Goal: Information Seeking & Learning: Learn about a topic

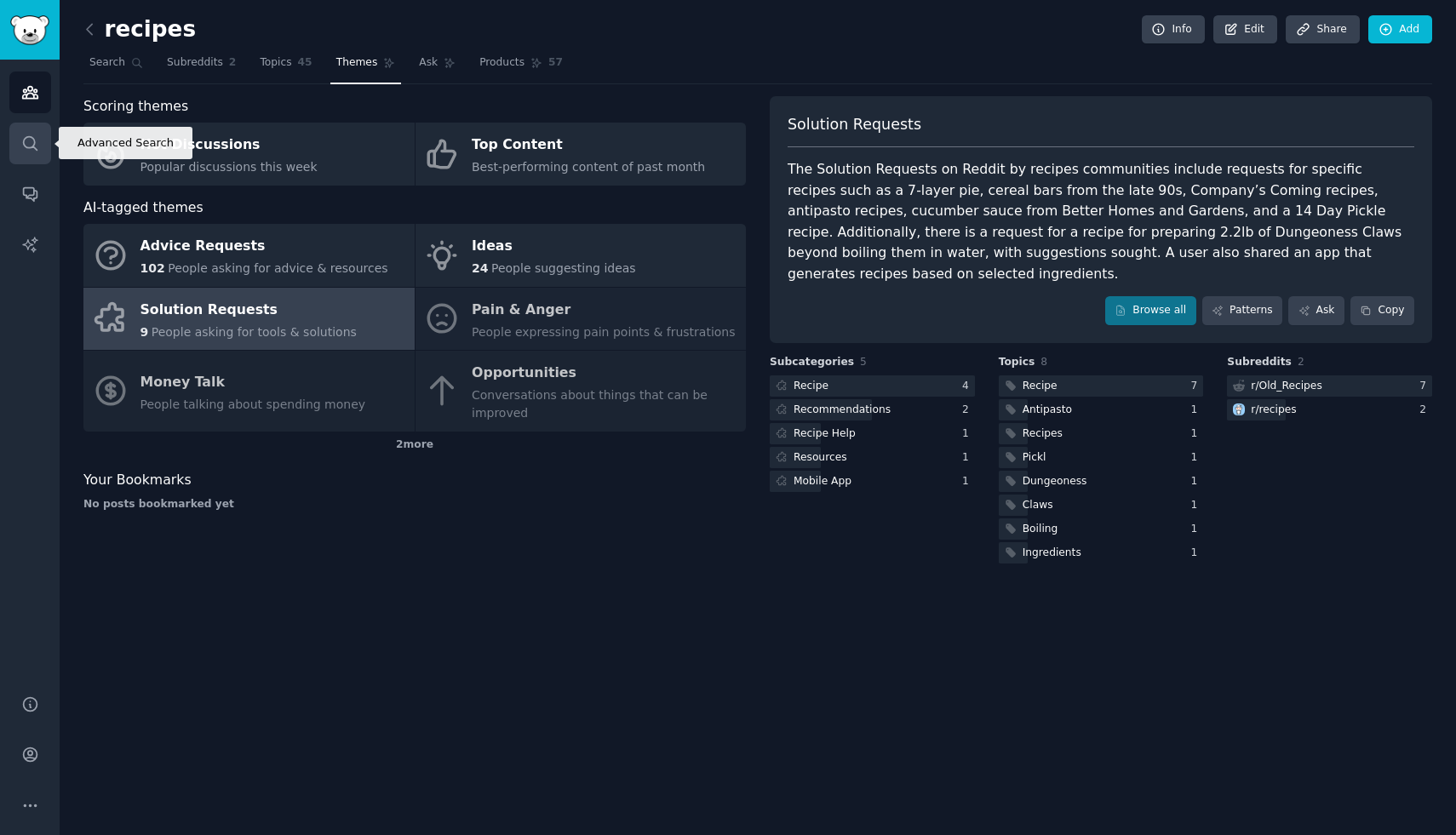
click at [30, 139] on icon "Sidebar" at bounding box center [30, 144] width 18 height 18
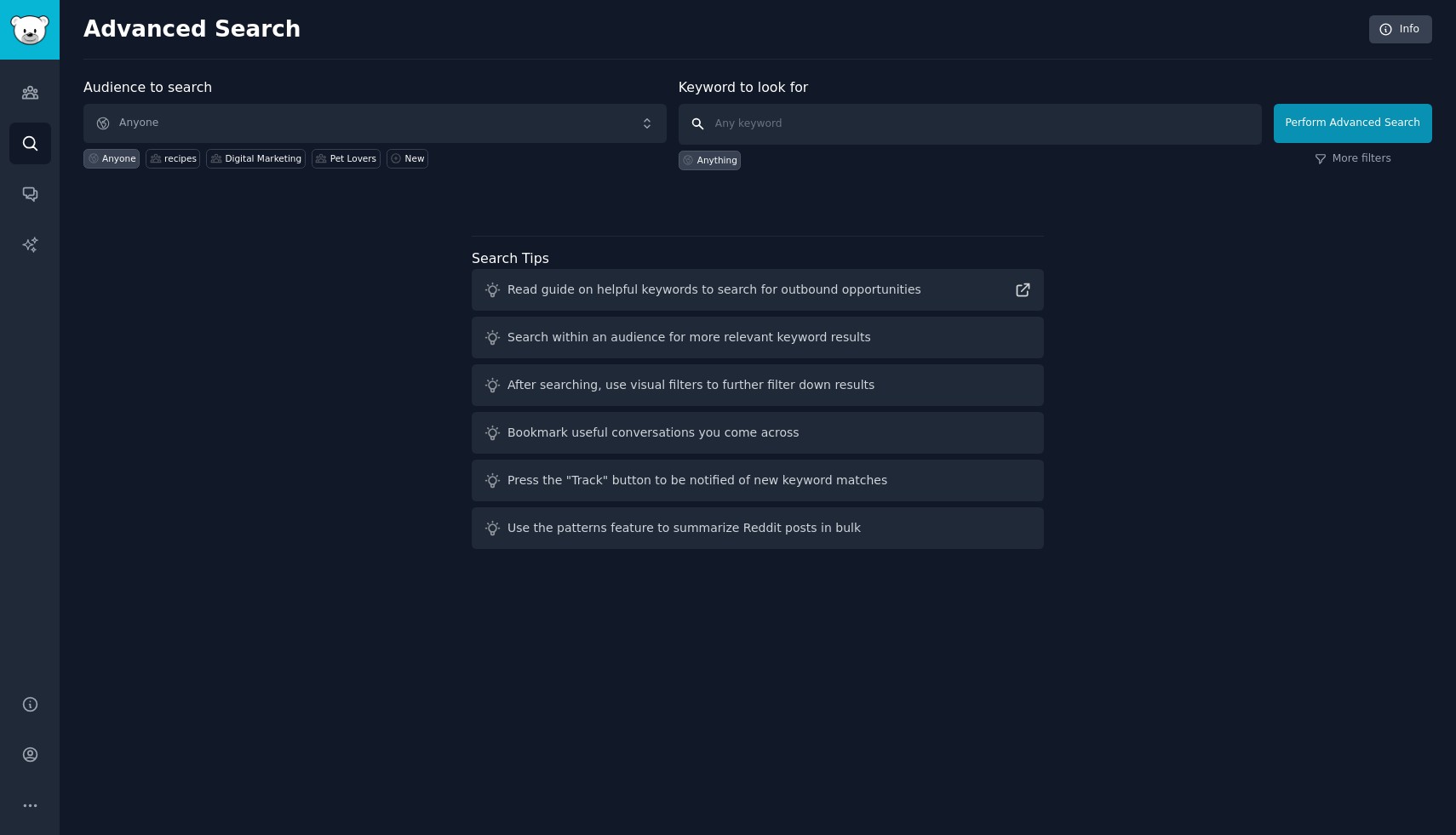
click at [806, 120] on input "text" at bounding box center [970, 124] width 583 height 41
type input "flashcards"
click button "Perform Advanced Search" at bounding box center [1353, 123] width 158 height 39
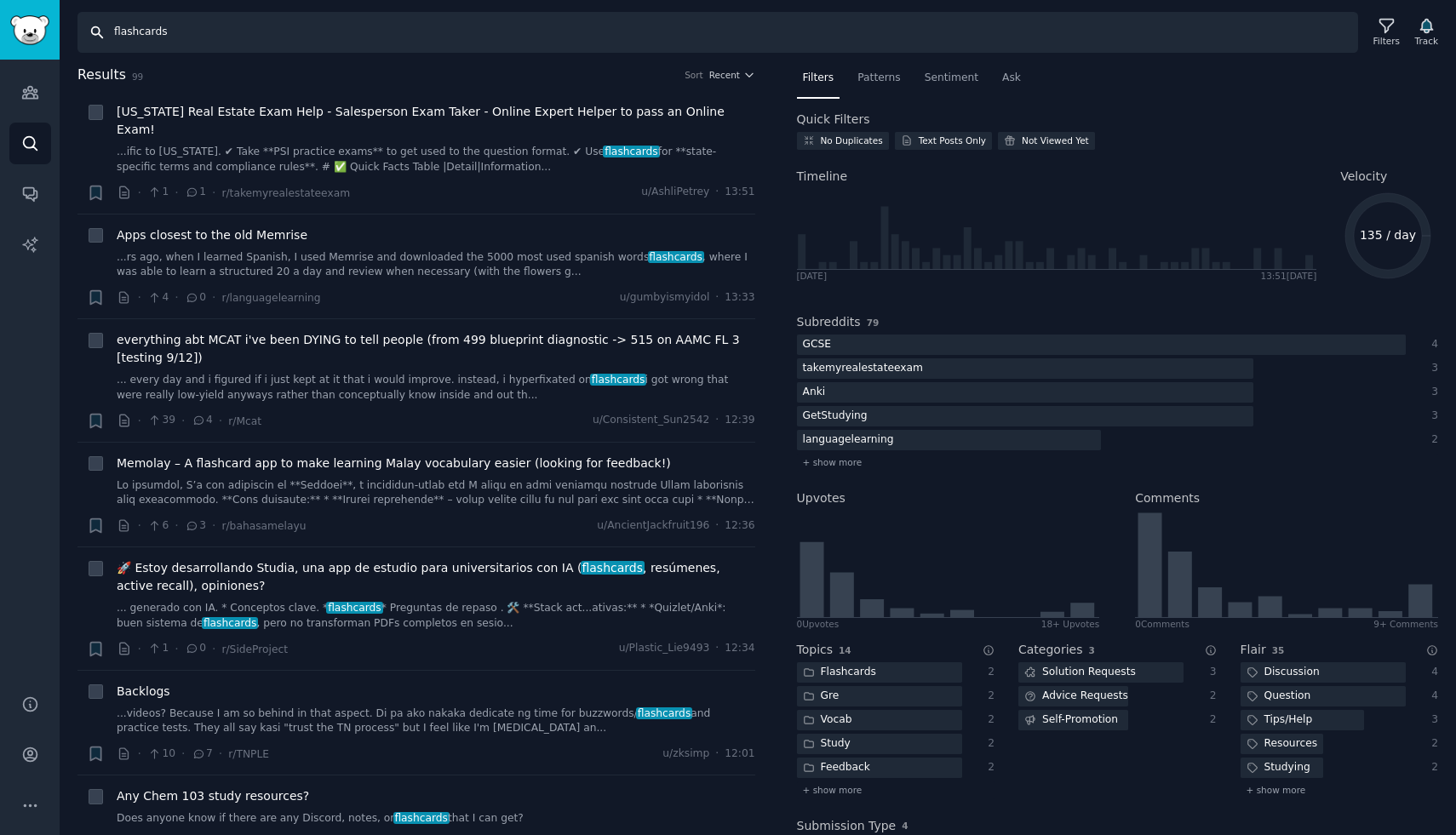
click at [203, 28] on input "flashcards" at bounding box center [717, 32] width 1281 height 41
type input "flash cards"
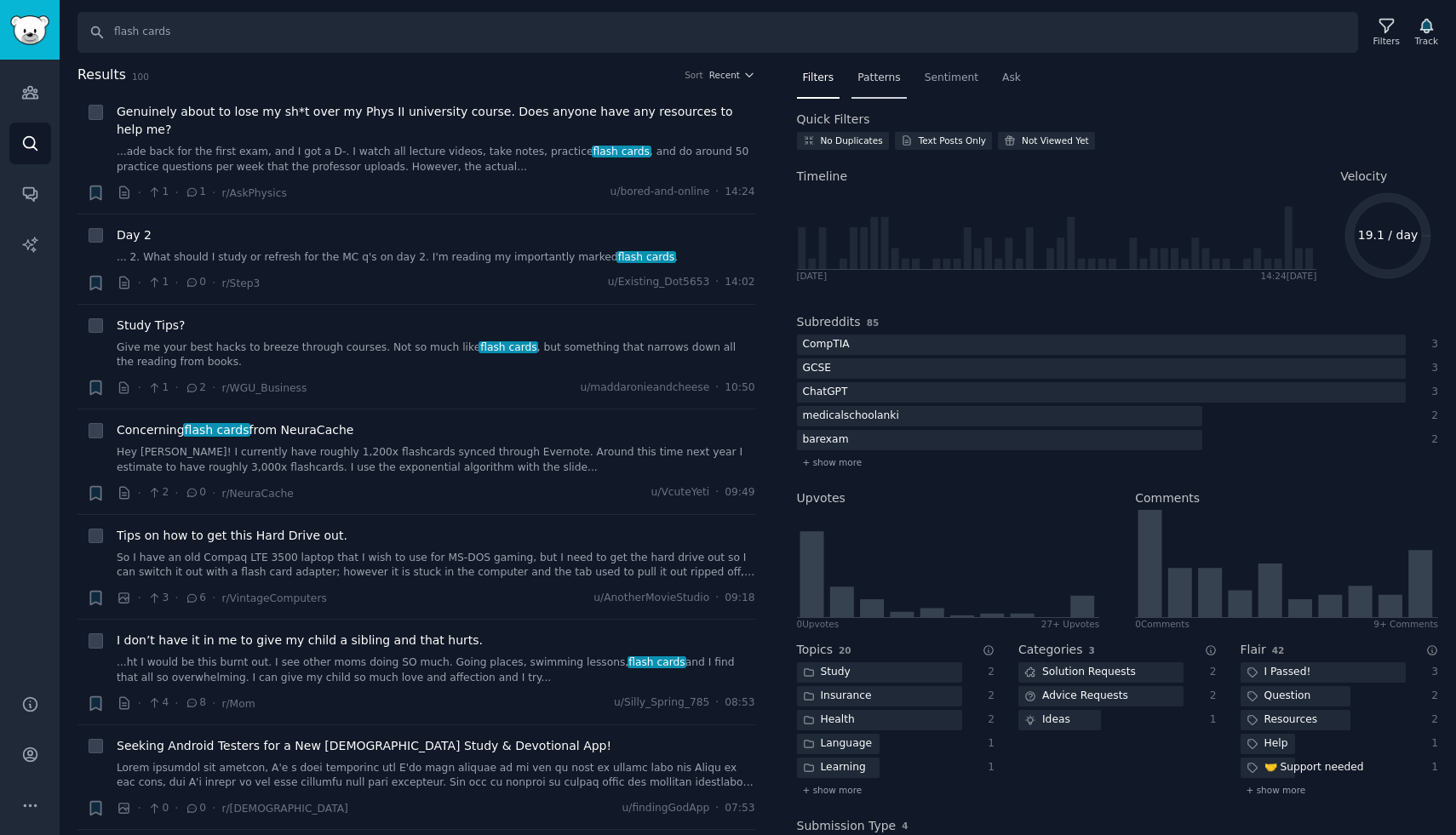
click at [868, 85] on div "Patterns" at bounding box center [879, 82] width 55 height 35
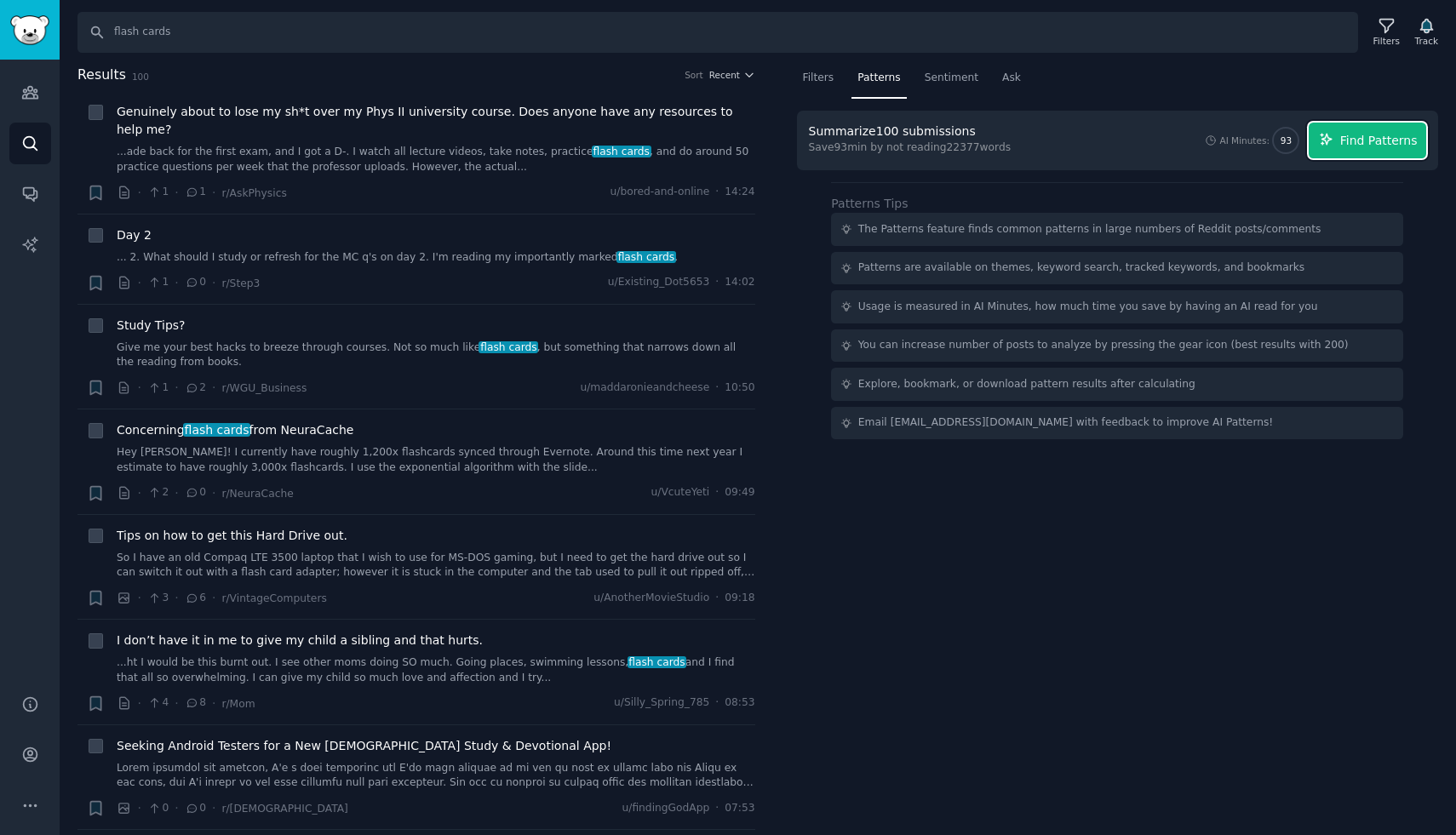
click at [1368, 144] on span "Find Patterns" at bounding box center [1379, 141] width 77 height 18
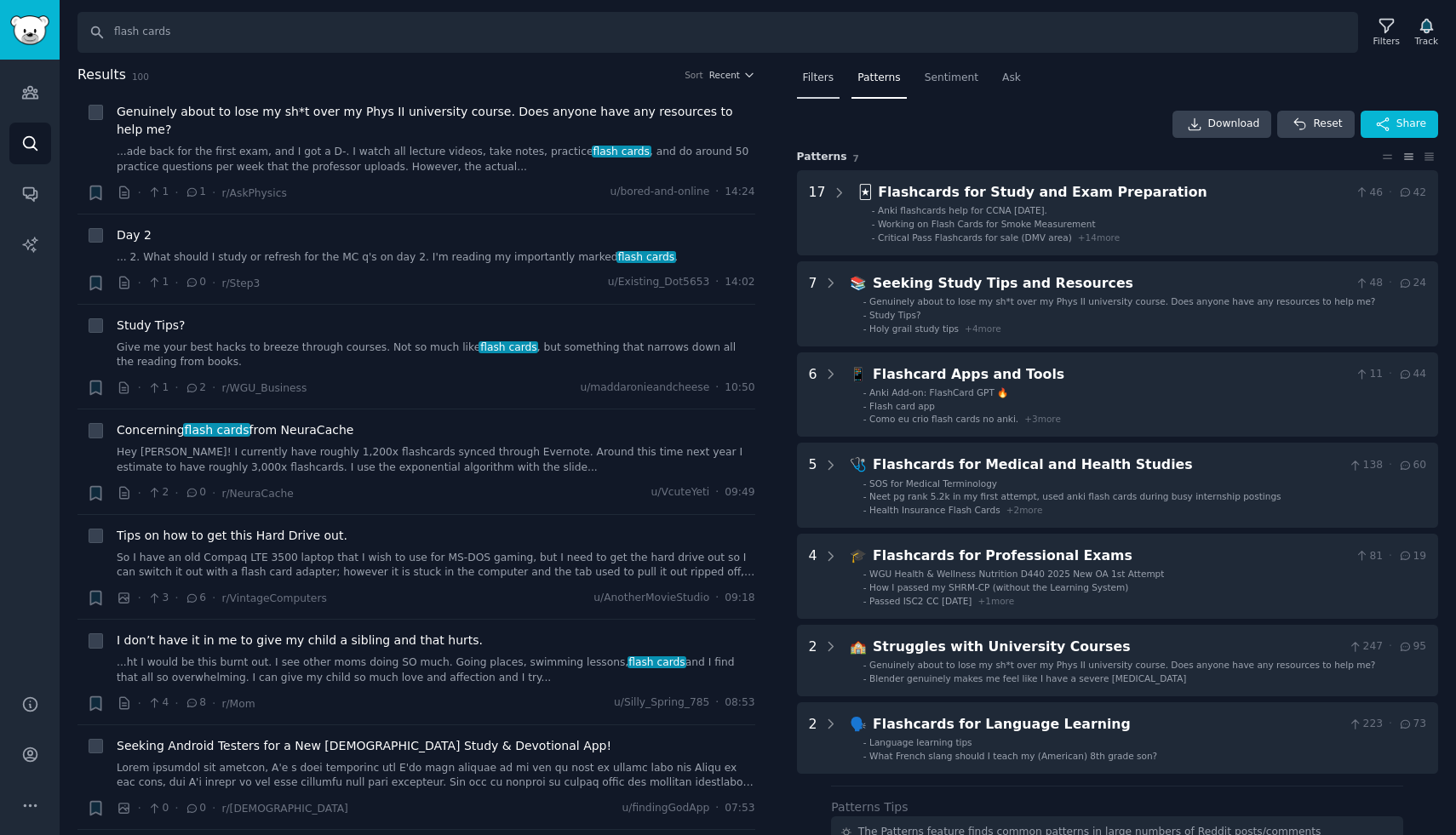
click at [819, 81] on span "Filters" at bounding box center [819, 78] width 31 height 16
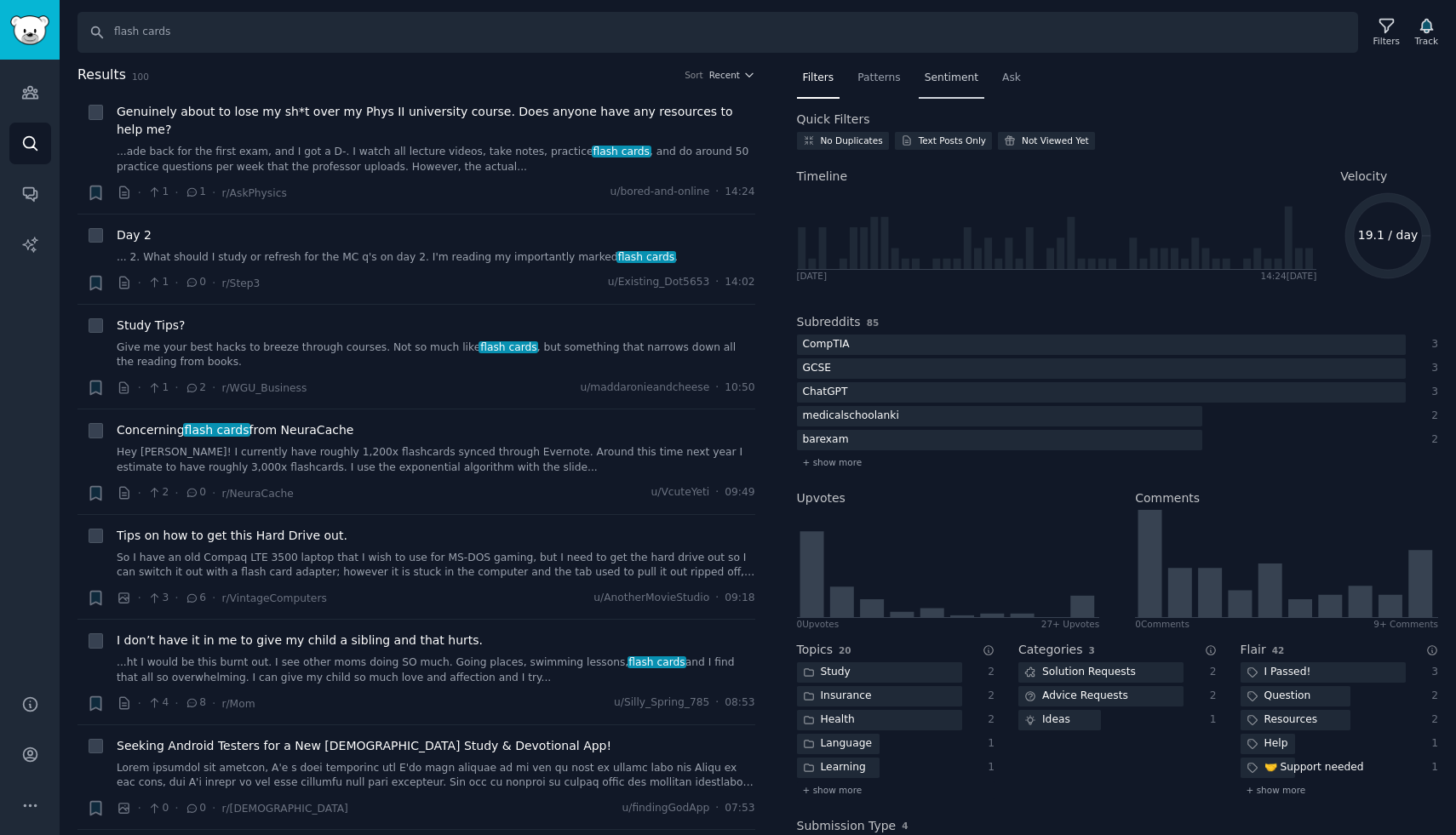
click at [948, 83] on span "Sentiment" at bounding box center [952, 78] width 54 height 16
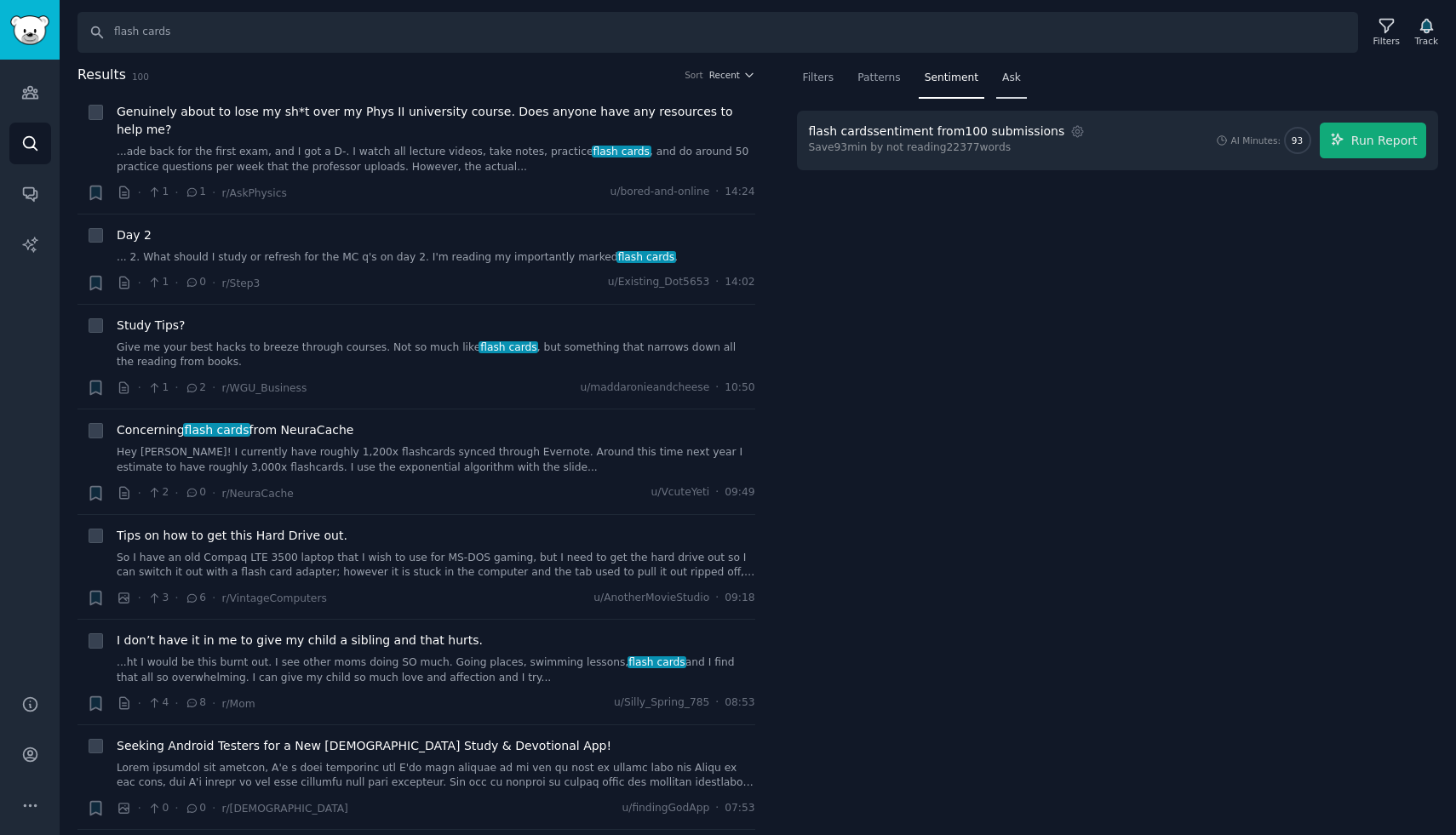
click at [1013, 76] on span "Ask" at bounding box center [1011, 78] width 19 height 16
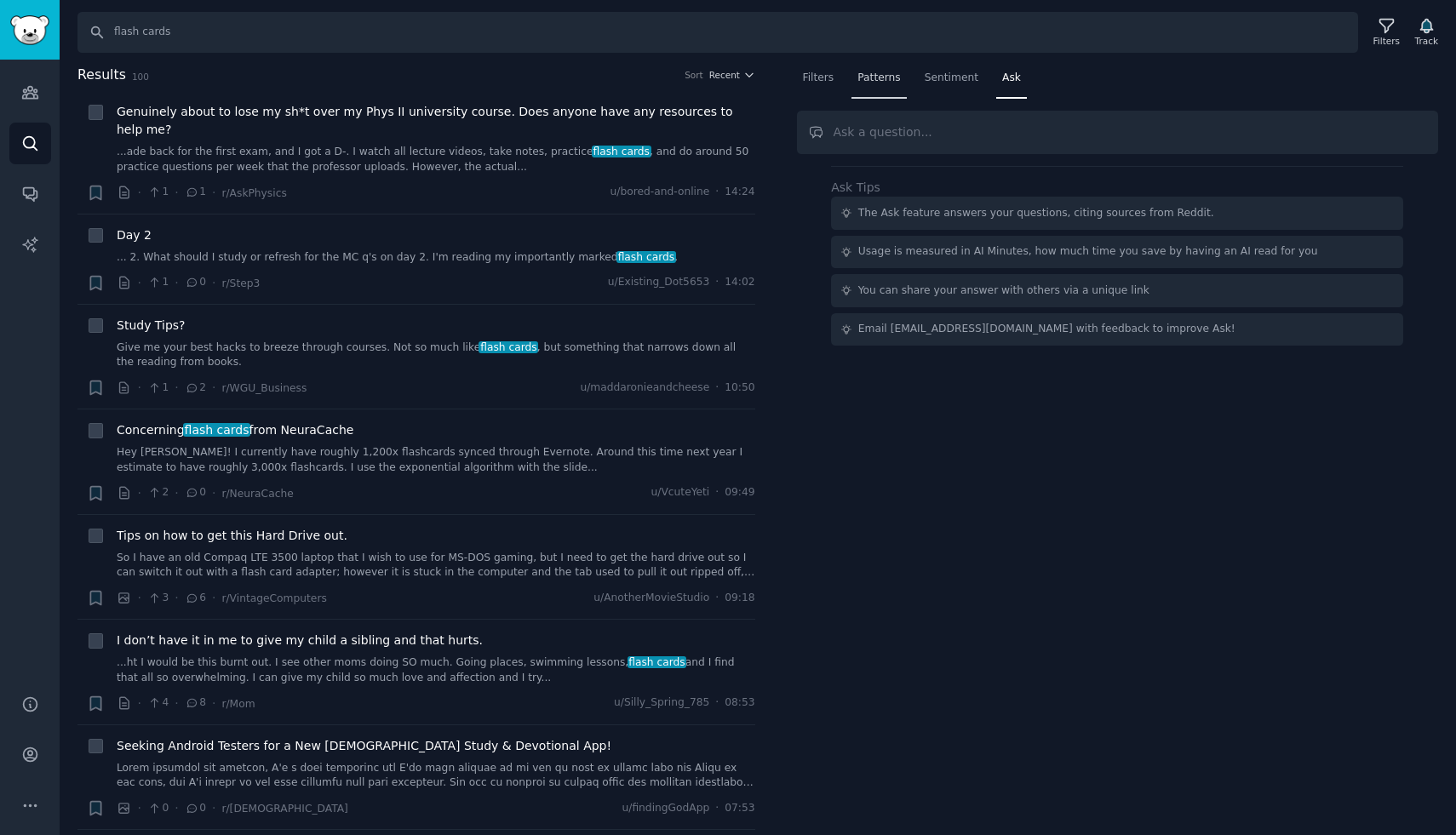
click at [880, 79] on span "Patterns" at bounding box center [879, 78] width 43 height 16
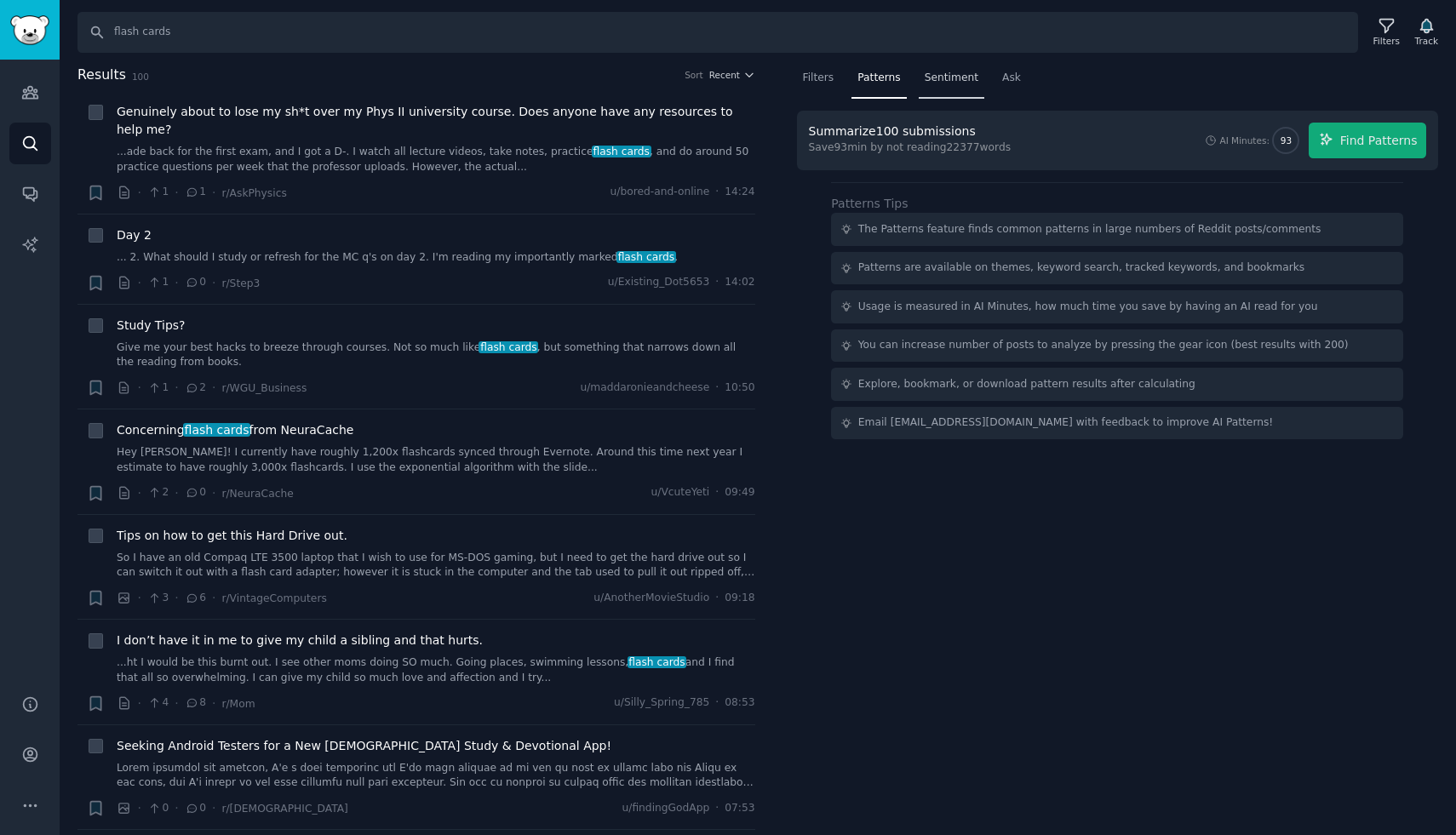
click at [957, 78] on span "Sentiment" at bounding box center [952, 78] width 54 height 16
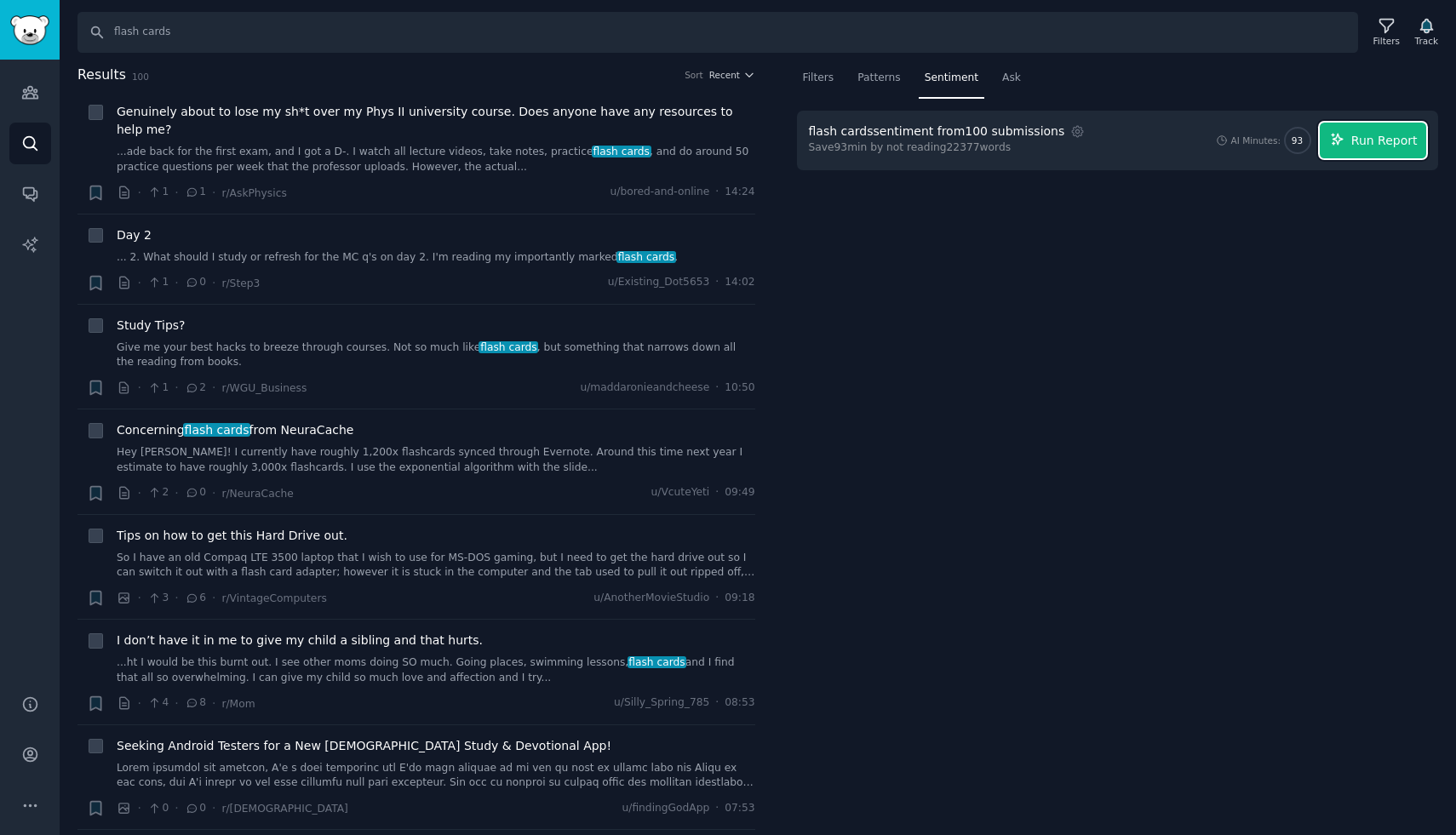
click at [1343, 138] on icon "button" at bounding box center [1338, 140] width 16 height 16
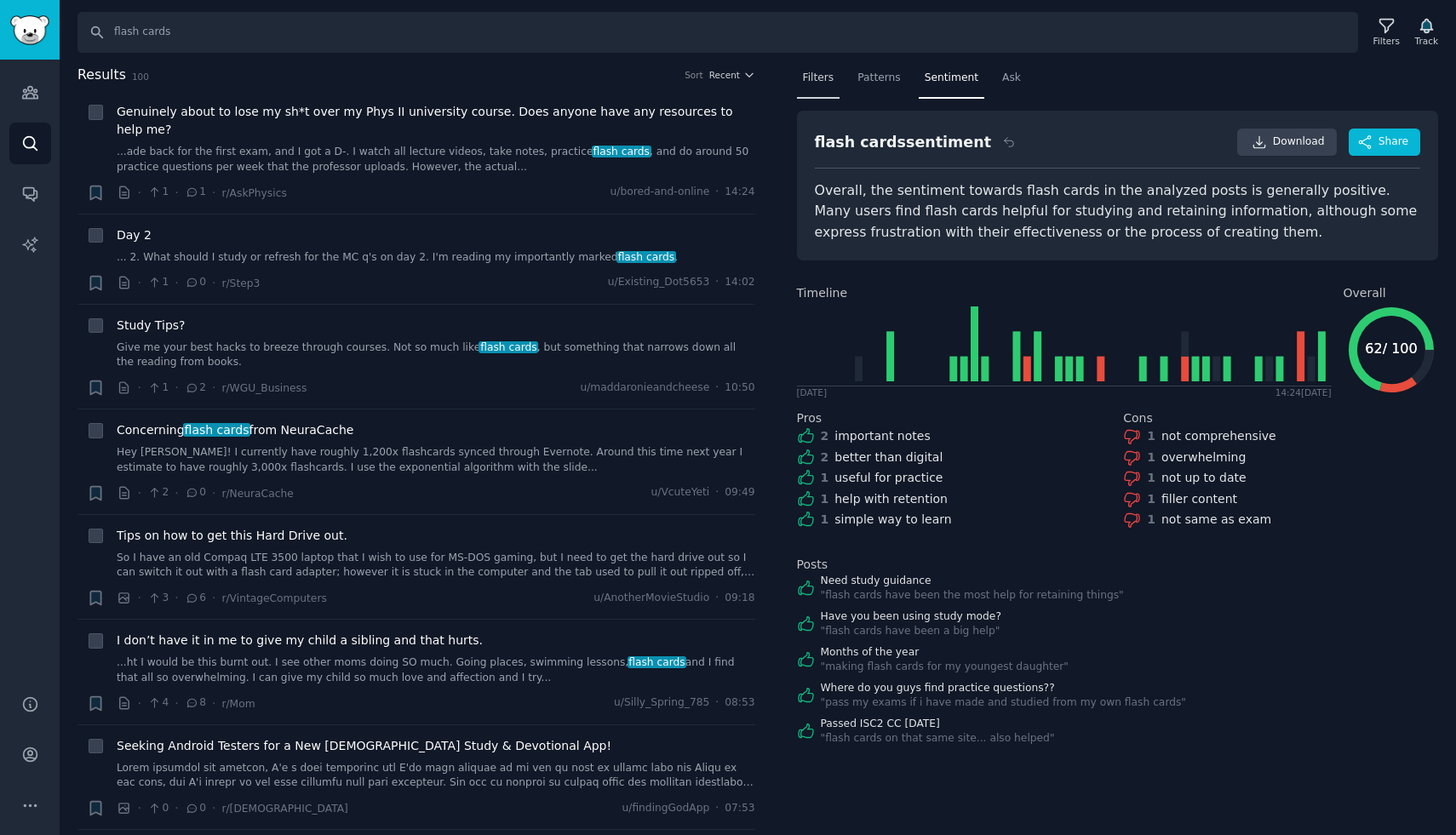
click at [803, 83] on span "Filters" at bounding box center [819, 78] width 31 height 16
